Goal: Task Accomplishment & Management: Use online tool/utility

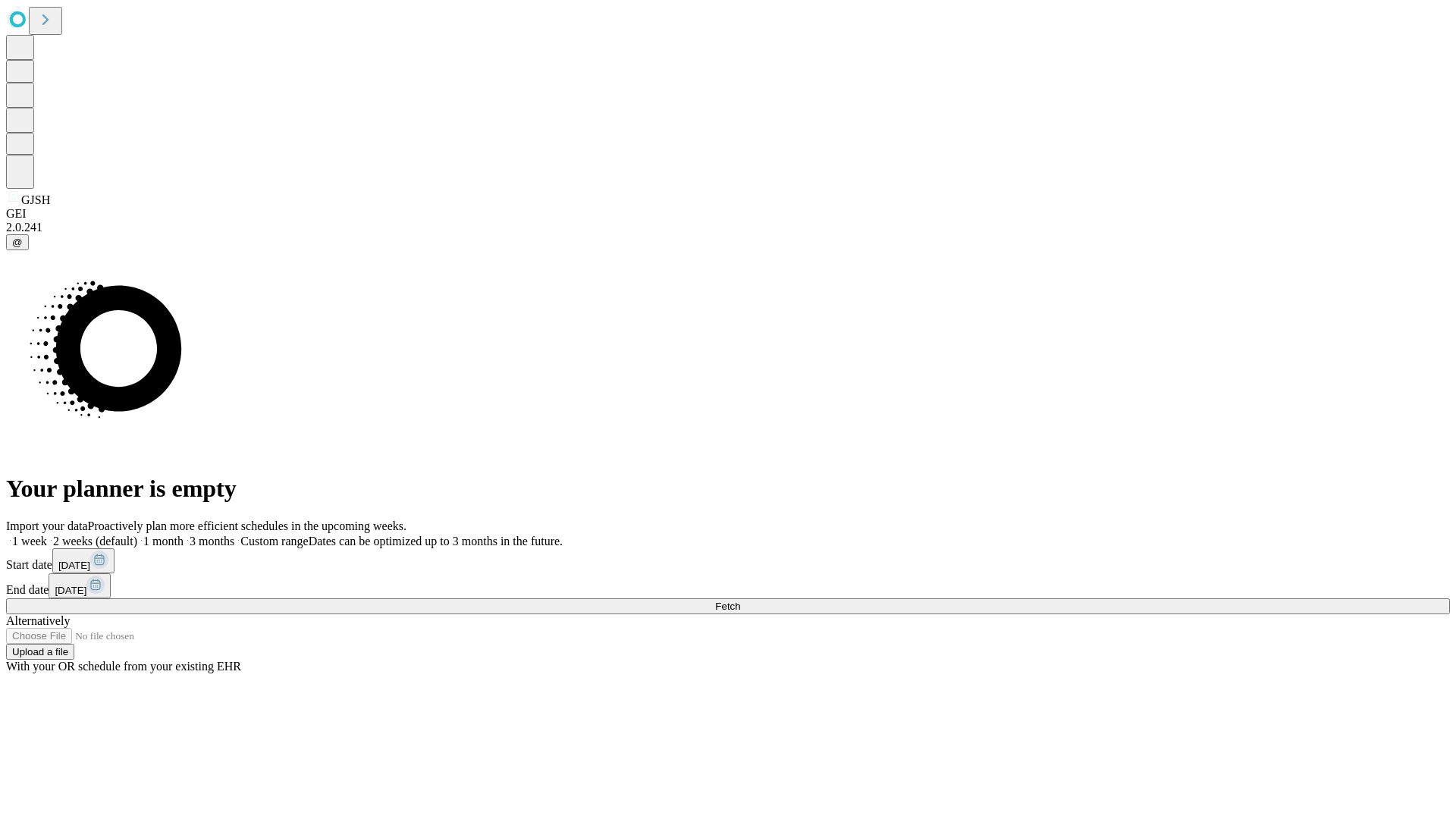
click at [740, 600] on span "Fetch" at bounding box center [728, 606] width 25 height 12
